Goal: Use online tool/utility: Utilize a website feature to perform a specific function

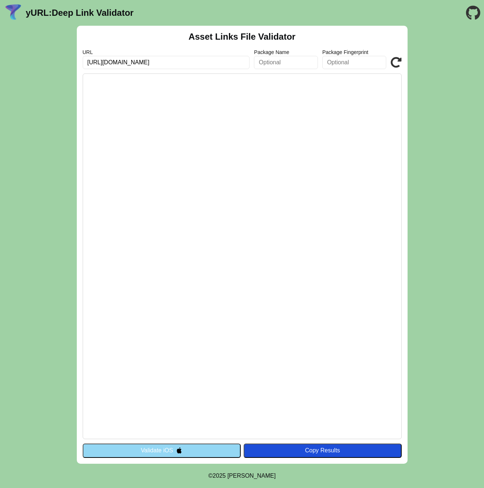
click at [118, 60] on input "[URL][DOMAIN_NAME]" at bounding box center [166, 62] width 167 height 13
type input "[URL][DOMAIN_NAME]"
click button "Validate" at bounding box center [0, 0] width 0 height 0
click at [195, 104] on pre at bounding box center [242, 257] width 319 height 366
